Goal: Find specific page/section: Find specific page/section

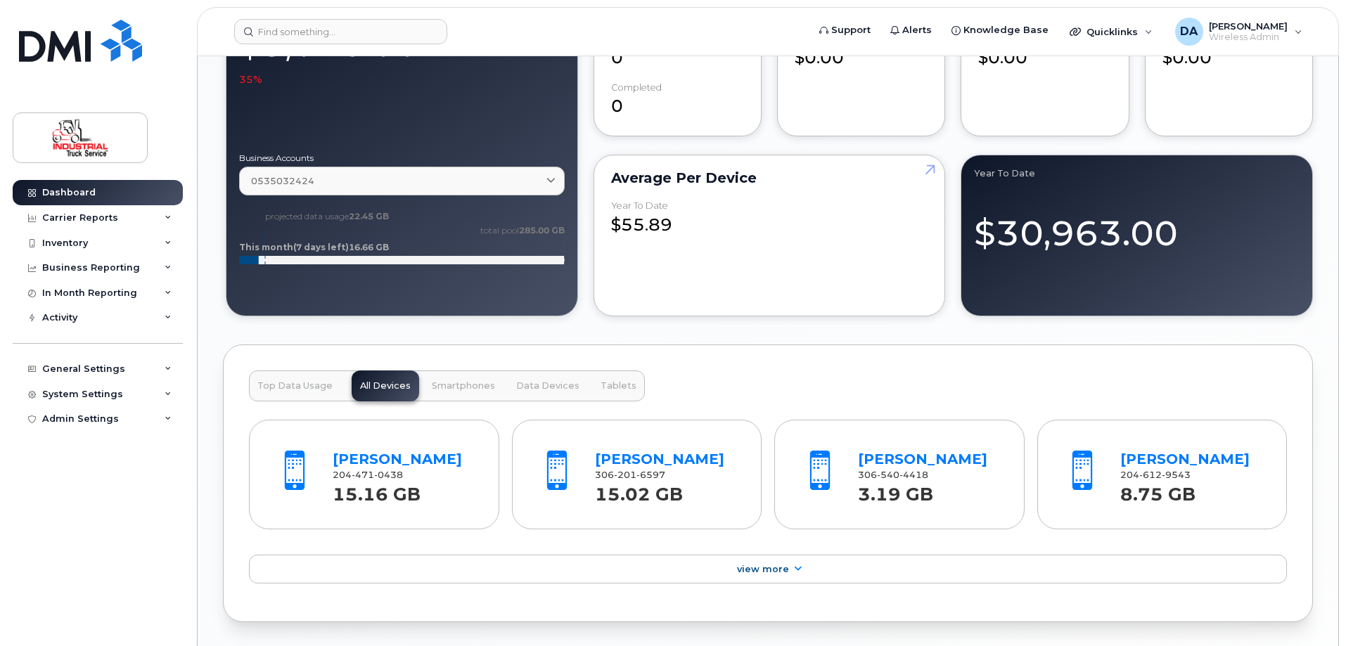
scroll to position [1406, 0]
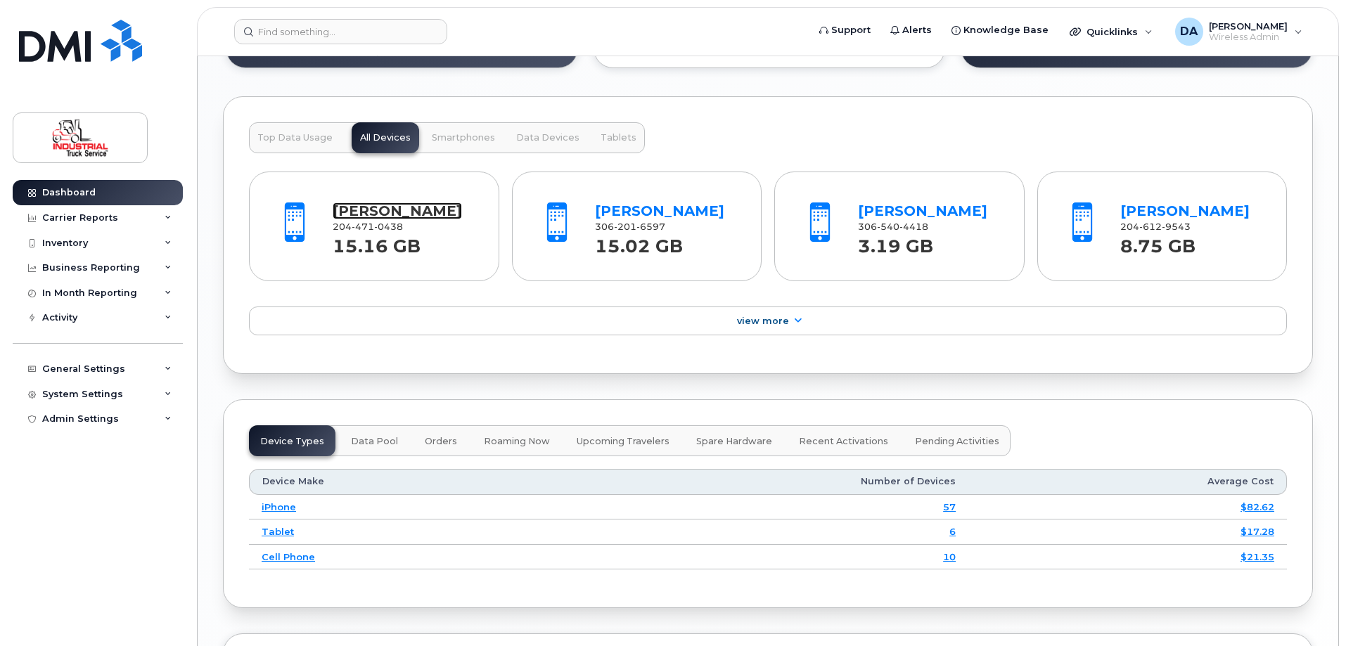
click at [388, 207] on link "Troy Durand" at bounding box center [397, 211] width 129 height 17
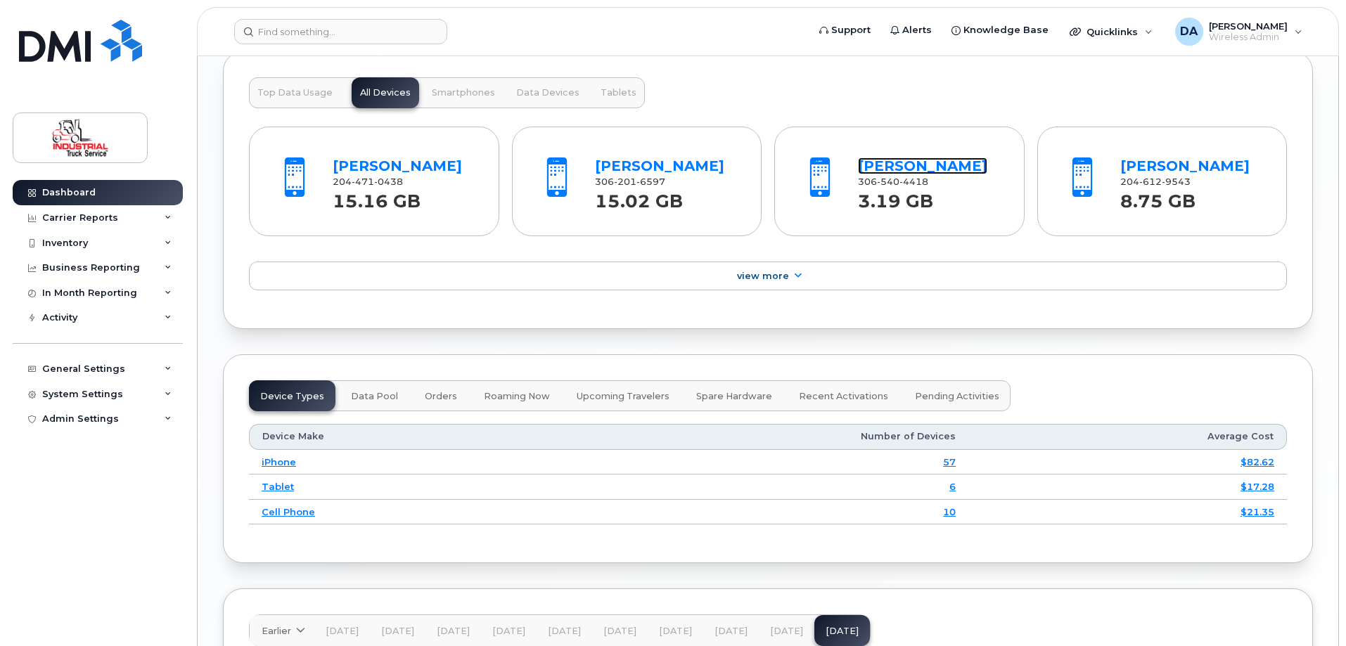
scroll to position [1477, 0]
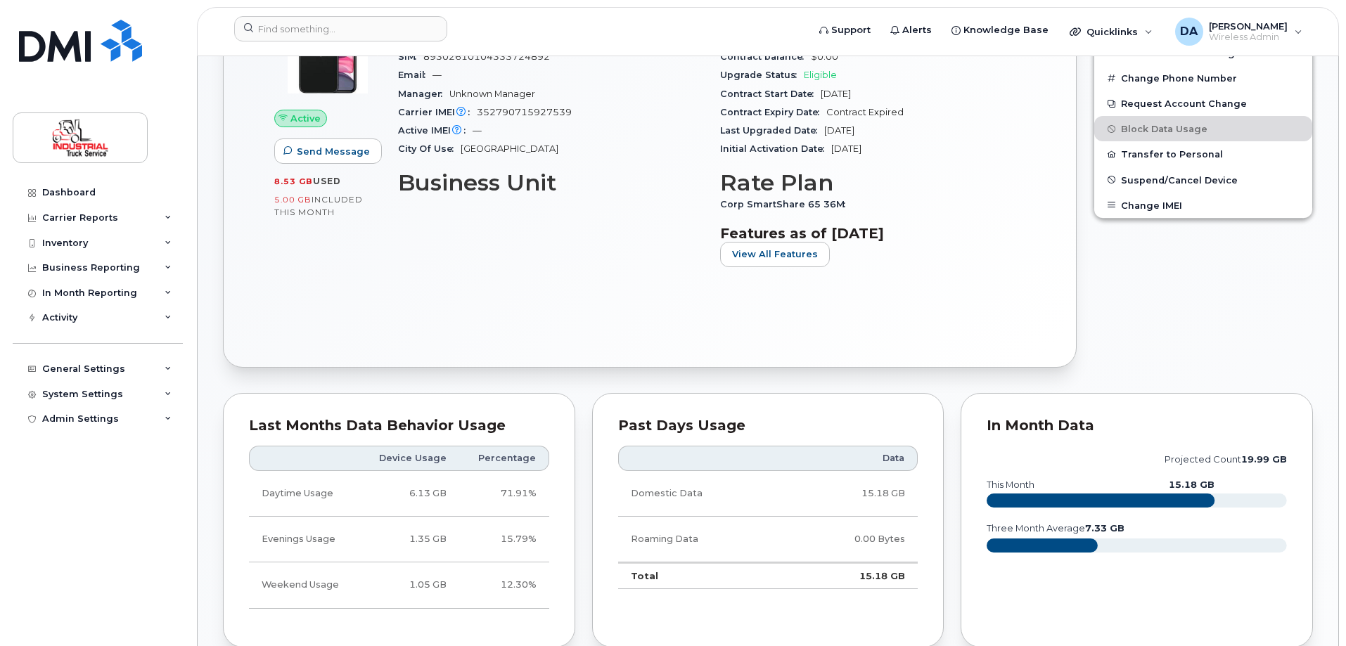
scroll to position [563, 0]
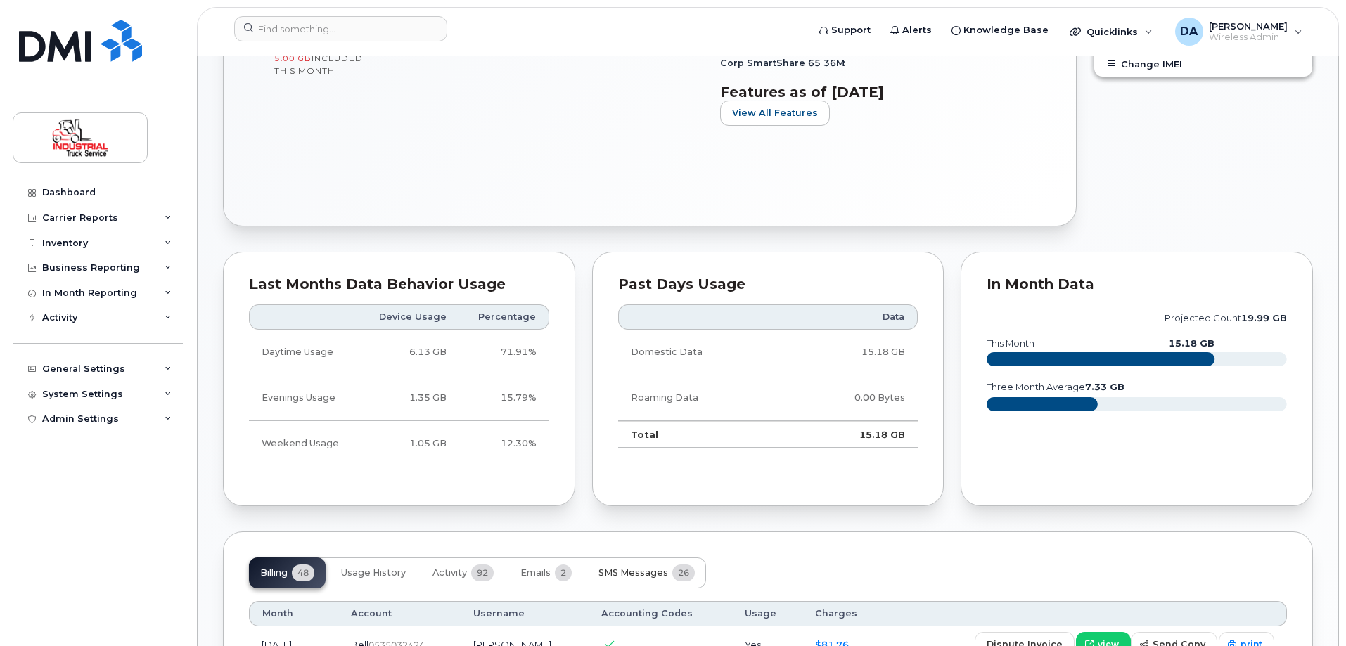
click at [645, 570] on span "SMS Messages" at bounding box center [633, 572] width 70 height 11
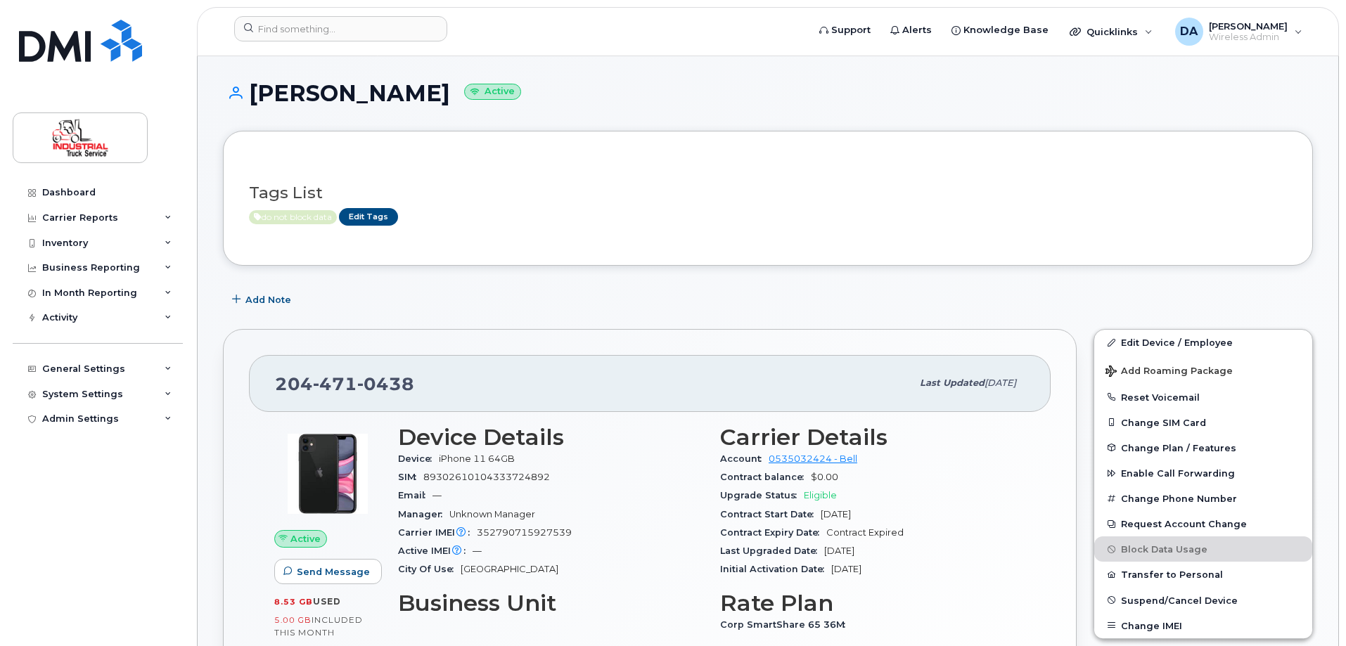
scroll to position [0, 0]
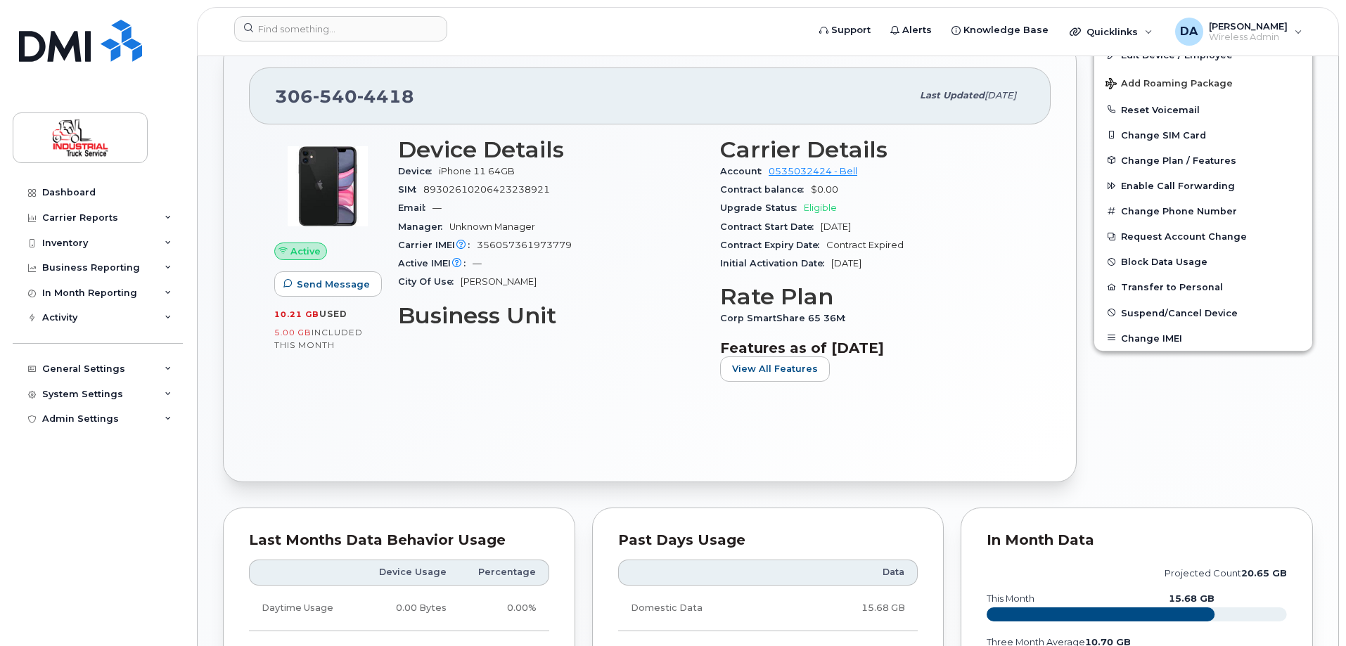
scroll to position [422, 0]
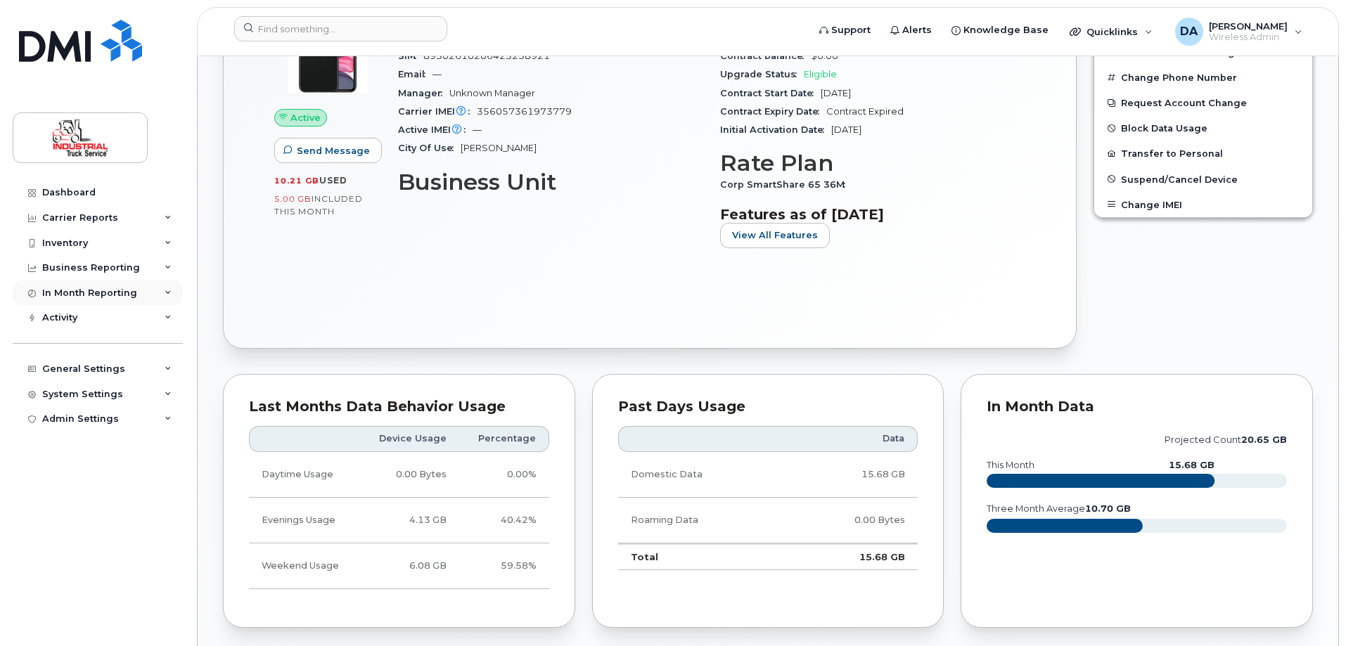
click at [41, 293] on div "In Month Reporting" at bounding box center [98, 293] width 170 height 25
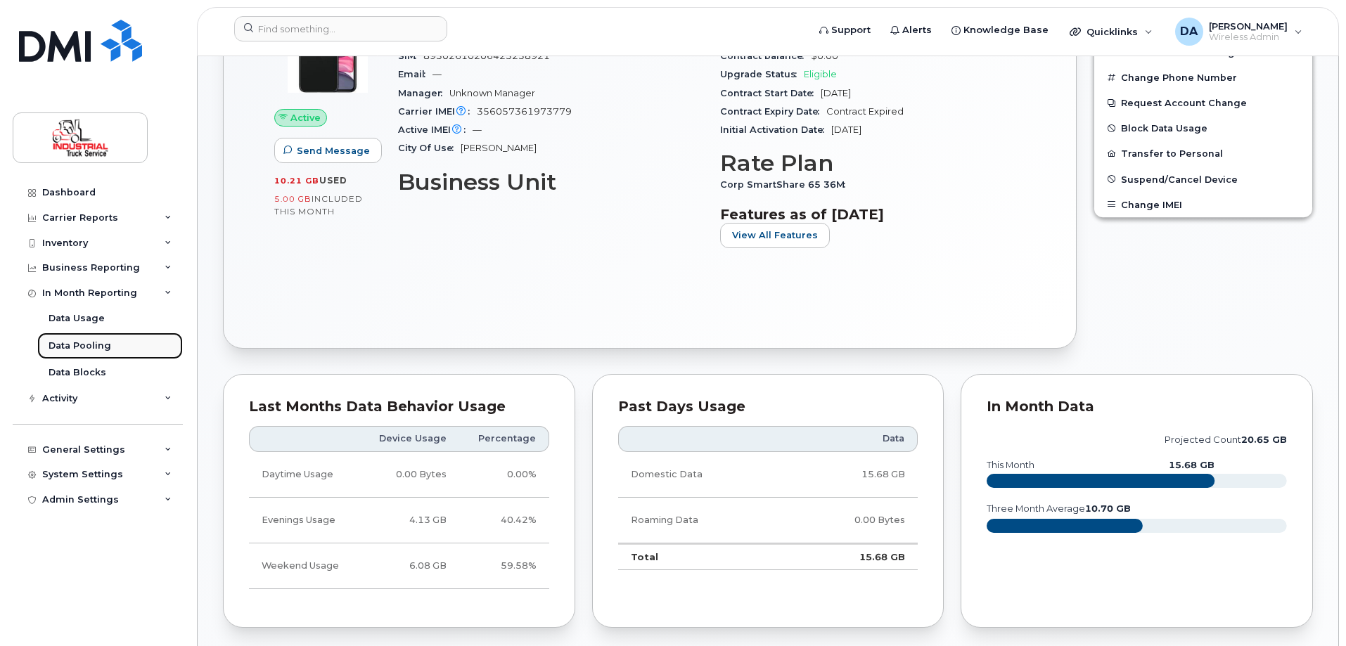
click at [72, 341] on div "Data Pooling" at bounding box center [80, 346] width 63 height 13
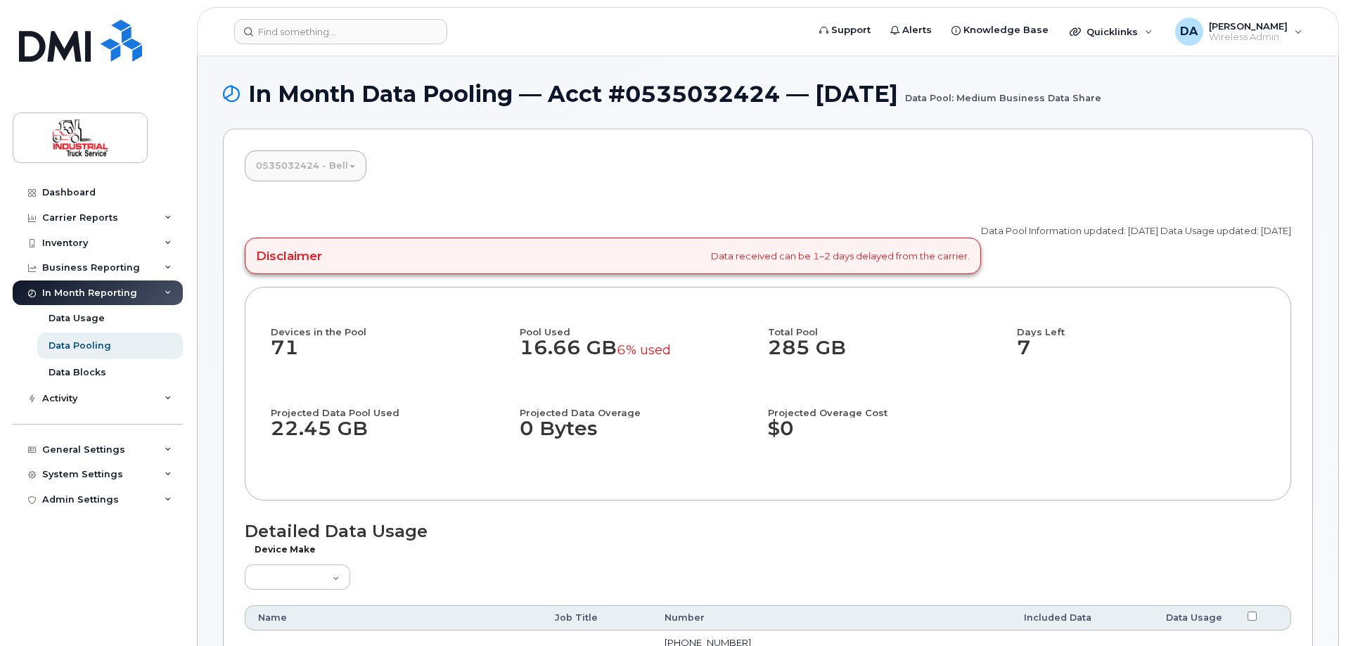
scroll to position [1522, 0]
